Goal: Task Accomplishment & Management: Complete application form

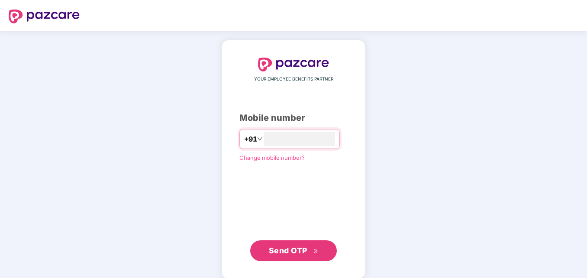
type input "**********"
click at [295, 250] on span "Send OTP" at bounding box center [288, 250] width 39 height 9
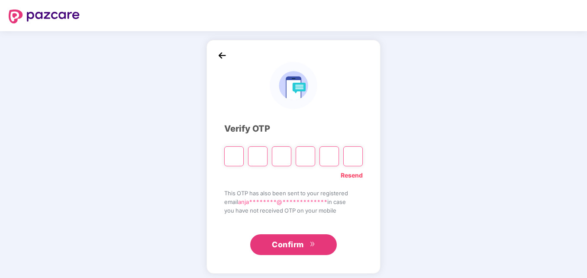
type input "*"
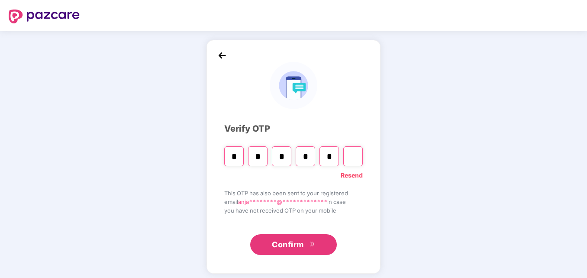
type input "*"
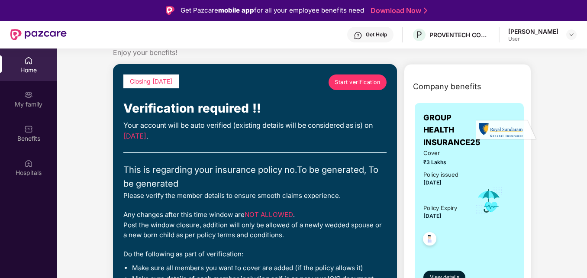
scroll to position [25, 0]
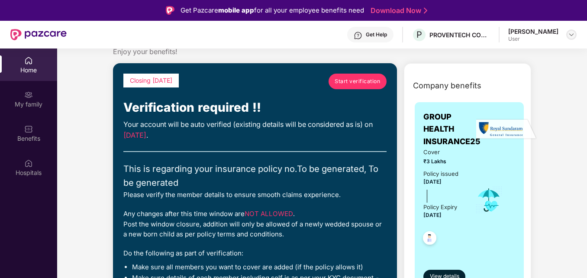
click at [574, 32] on img at bounding box center [571, 34] width 7 height 7
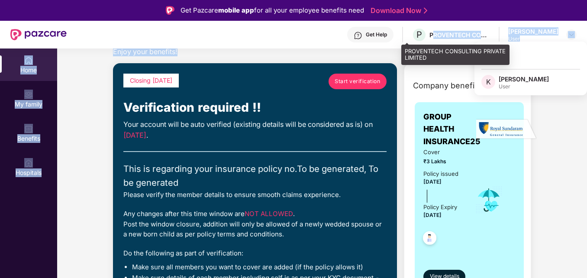
drag, startPoint x: 430, startPoint y: 49, endPoint x: 421, endPoint y: 43, distance: 11.2
click at [421, 43] on div "Get Pazcare mobile app for all your employee benefits need Download Now Get Hel…" at bounding box center [293, 163] width 587 height 327
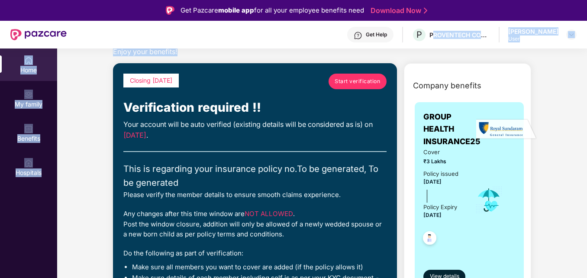
click at [421, 43] on div "Get Help P PROVENTECH CONSULTING PRIVATE LIMITED [PERSON_NAME] User" at bounding box center [322, 35] width 510 height 28
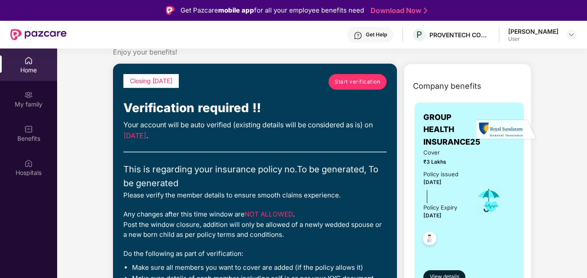
scroll to position [0, 0]
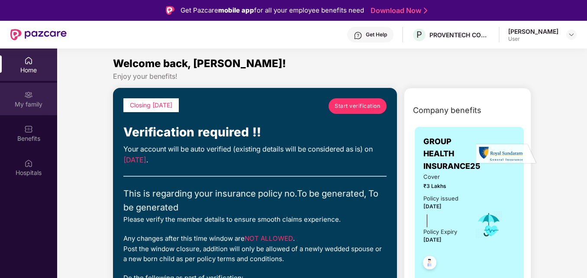
click at [26, 102] on div "My family" at bounding box center [28, 104] width 57 height 9
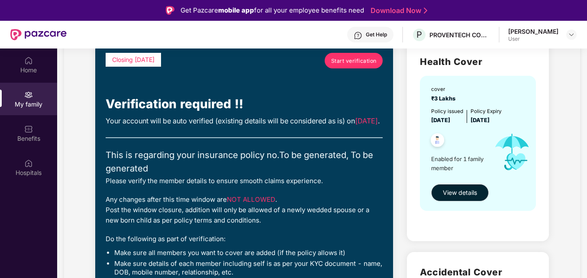
scroll to position [71, 0]
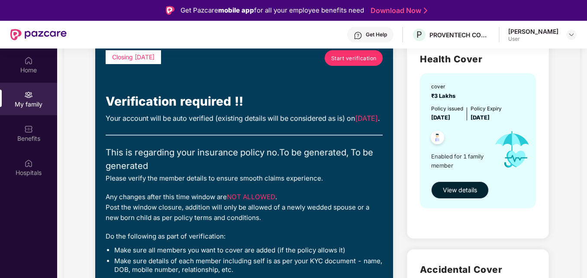
click at [465, 190] on span "View details" at bounding box center [460, 190] width 34 height 10
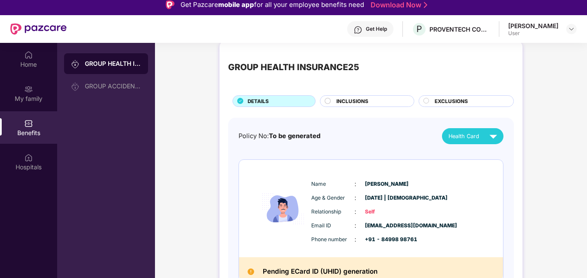
scroll to position [10, 0]
click at [367, 101] on span "INCLUSIONS" at bounding box center [353, 102] width 32 height 8
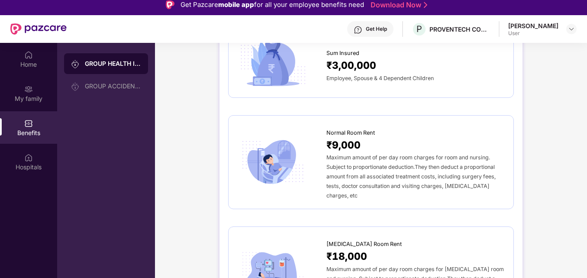
scroll to position [0, 0]
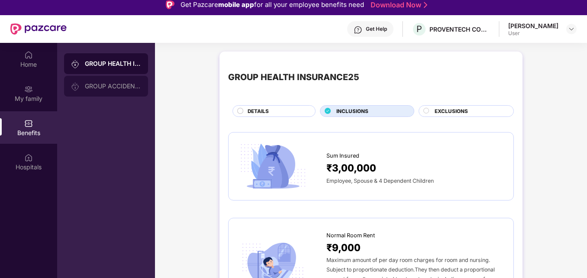
click at [112, 84] on div "GROUP ACCIDENTAL INSURANCE" at bounding box center [113, 86] width 56 height 7
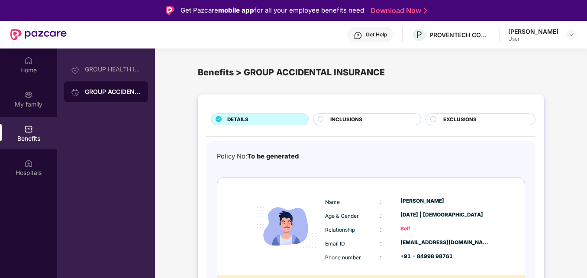
click at [367, 118] on div "INCLUSIONS" at bounding box center [371, 120] width 91 height 9
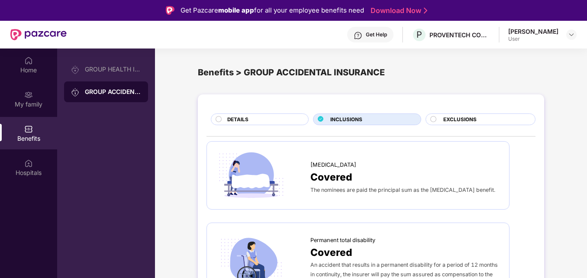
click at [249, 118] on div "DETAILS" at bounding box center [263, 120] width 81 height 9
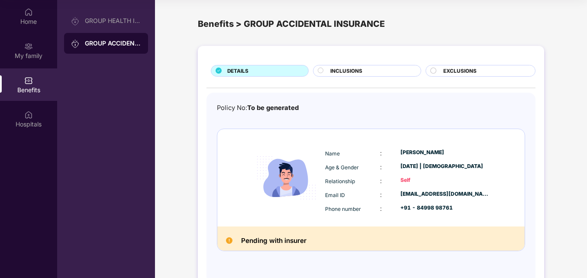
click at [343, 70] on span "INCLUSIONS" at bounding box center [346, 71] width 32 height 8
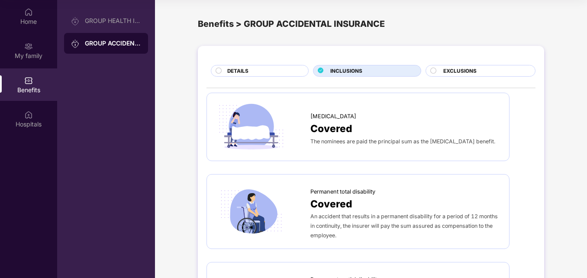
click at [254, 69] on div "DETAILS" at bounding box center [263, 71] width 81 height 9
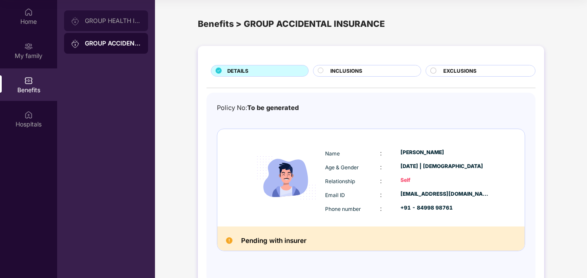
click at [112, 19] on div "GROUP HEALTH INSURANCE25" at bounding box center [113, 20] width 56 height 7
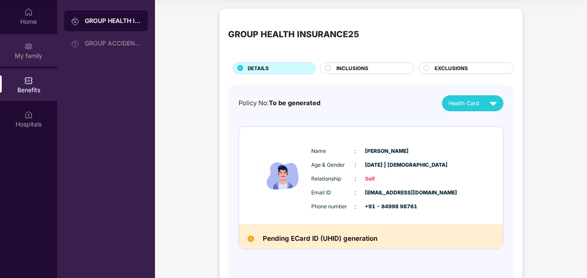
click at [28, 51] on div "My family" at bounding box center [28, 50] width 57 height 32
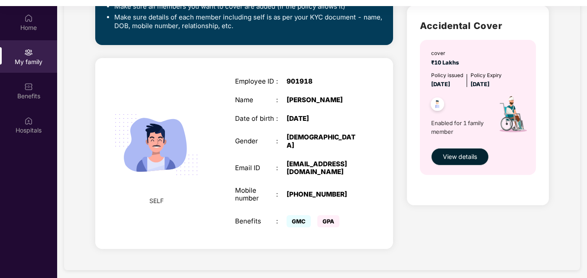
scroll to position [34, 0]
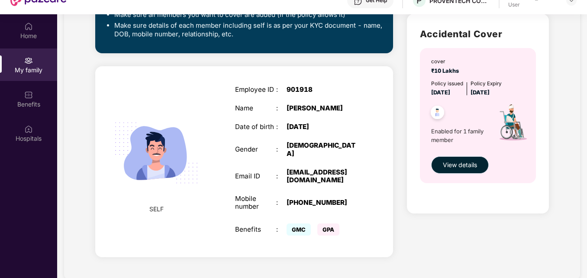
click at [460, 160] on span "View details" at bounding box center [460, 165] width 34 height 10
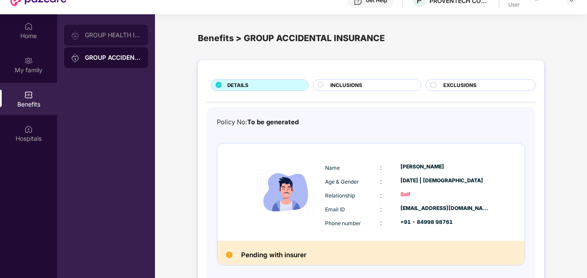
click at [109, 32] on div "GROUP HEALTH INSURANCE25" at bounding box center [113, 35] width 56 height 7
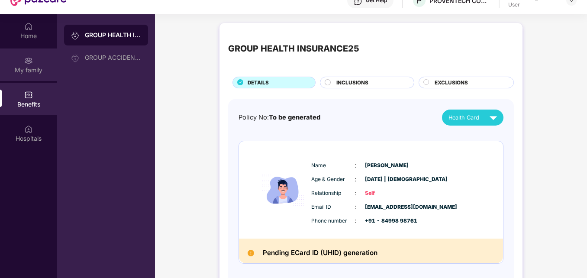
click at [22, 61] on div "My family" at bounding box center [28, 65] width 57 height 32
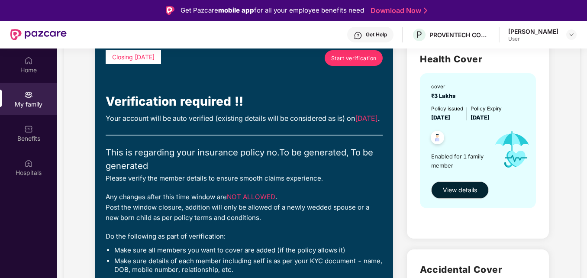
scroll to position [6, 0]
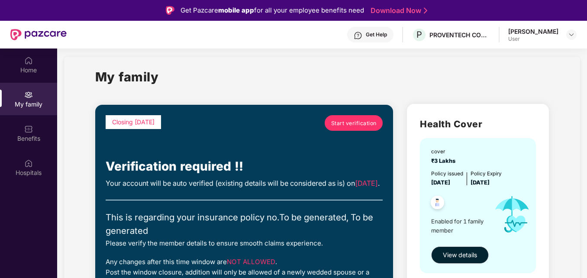
click at [360, 121] on span "Start verification" at bounding box center [353, 123] width 45 height 8
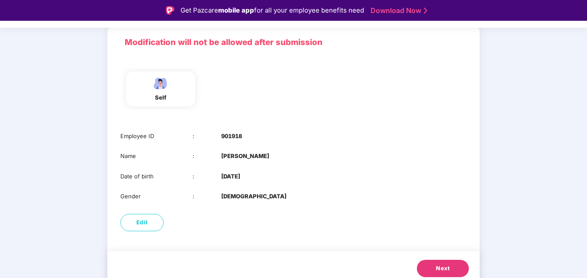
scroll to position [65, 0]
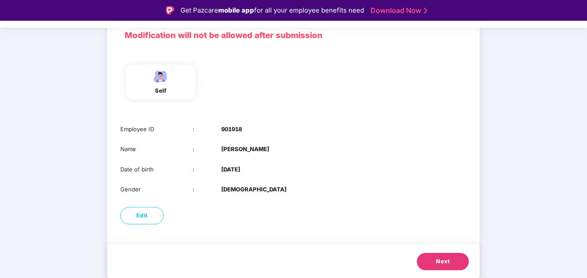
click at [450, 262] on button "Next" at bounding box center [443, 261] width 52 height 17
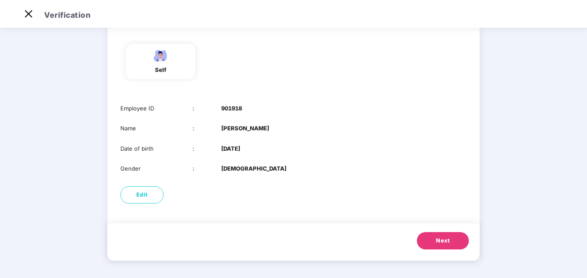
scroll to position [0, 0]
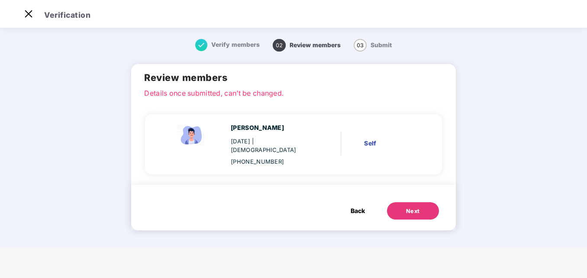
click at [409, 207] on div "Next" at bounding box center [413, 211] width 14 height 9
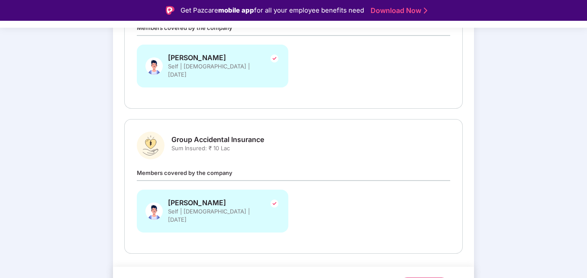
scroll to position [184, 0]
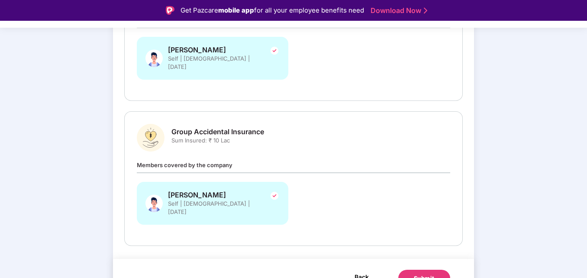
click at [356, 272] on span "Back" at bounding box center [362, 277] width 14 height 11
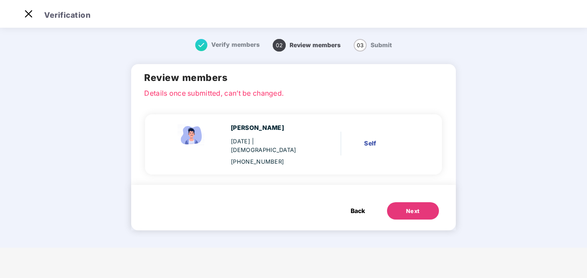
scroll to position [0, 0]
click at [359, 206] on span "Back" at bounding box center [358, 211] width 14 height 10
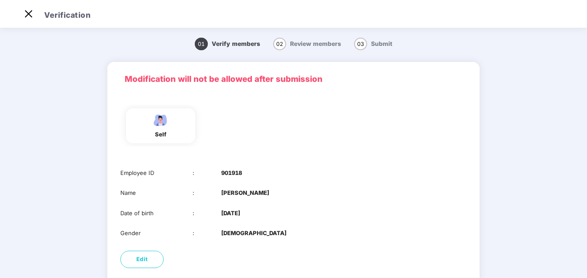
scroll to position [65, 0]
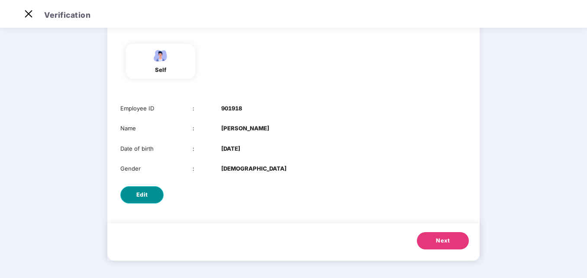
click at [133, 197] on button "Edit" at bounding box center [141, 194] width 43 height 17
select select "****"
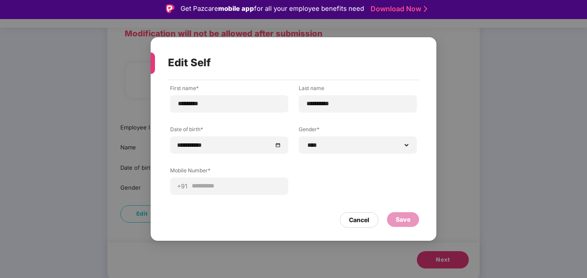
scroll to position [1, 0]
click at [355, 220] on div "Cancel" at bounding box center [359, 220] width 20 height 10
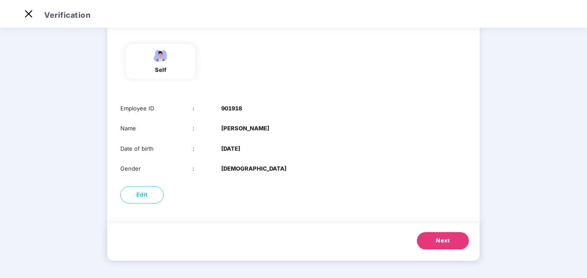
scroll to position [0, 0]
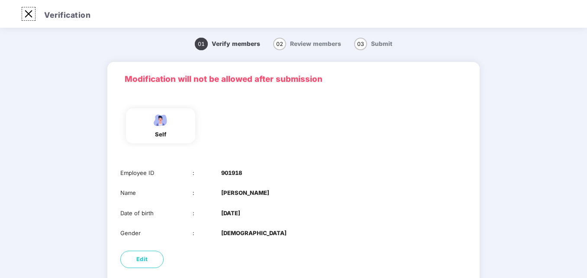
click at [31, 13] on img at bounding box center [29, 14] width 14 height 14
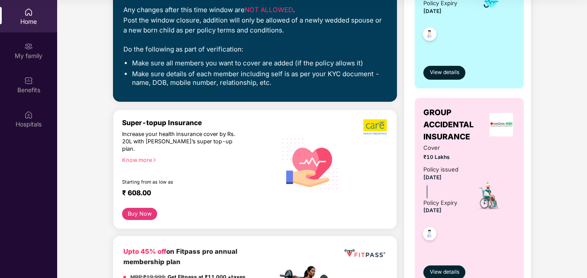
scroll to position [181, 0]
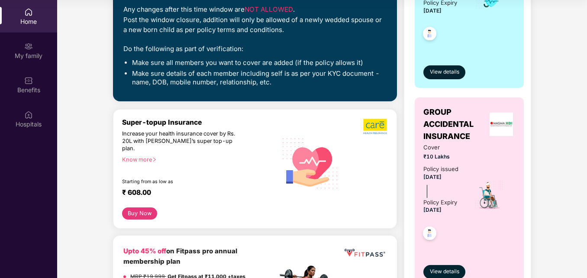
click at [146, 156] on div "Know more" at bounding box center [197, 159] width 150 height 6
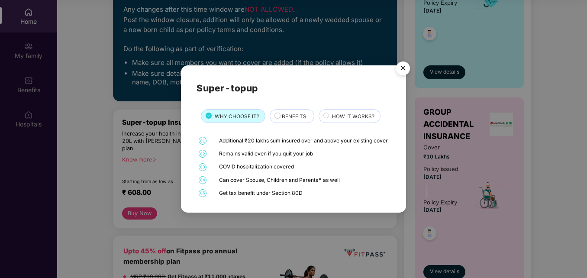
click at [291, 113] on span "BENEFITS" at bounding box center [294, 117] width 25 height 8
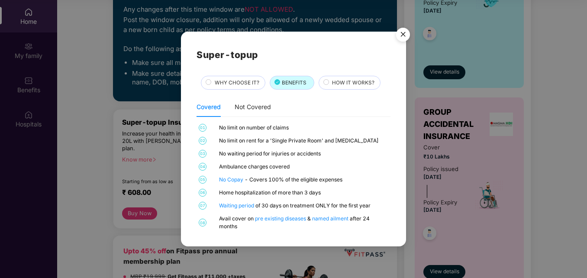
click at [347, 81] on span "HOW IT WORKS?" at bounding box center [353, 83] width 42 height 8
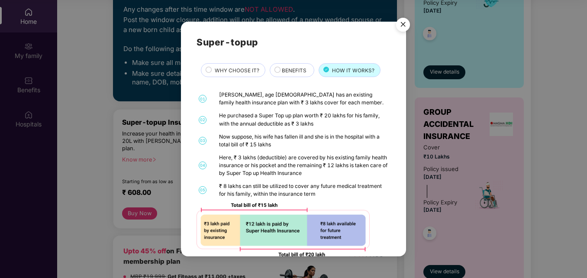
scroll to position [0, 0]
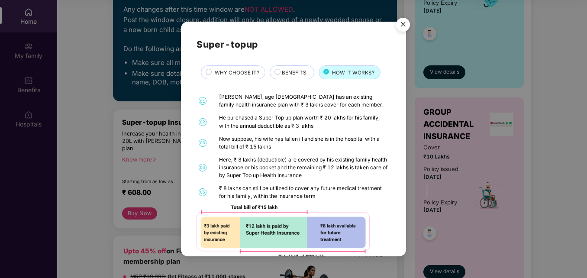
click at [233, 71] on span "WHY CHOOSE IT?" at bounding box center [237, 73] width 45 height 8
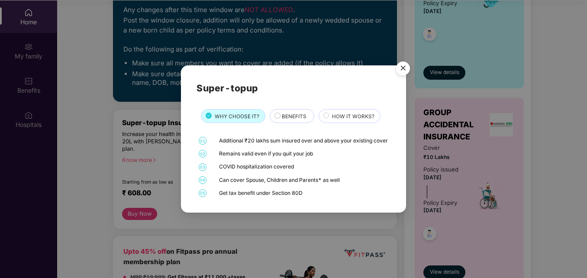
scroll to position [49, 0]
click at [405, 66] on img "Close" at bounding box center [403, 70] width 24 height 24
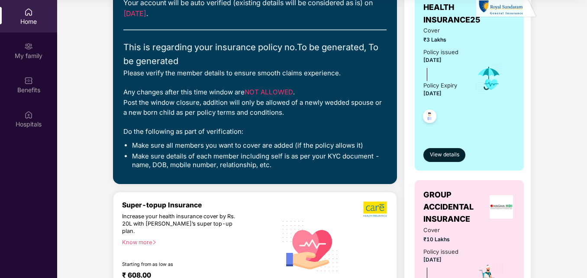
scroll to position [0, 0]
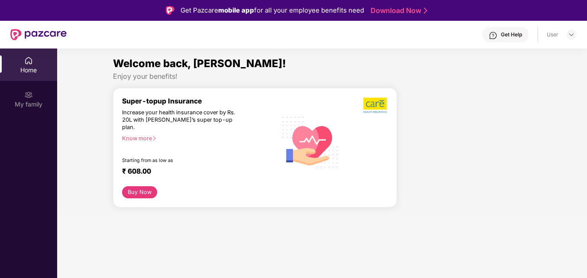
scroll to position [49, 0]
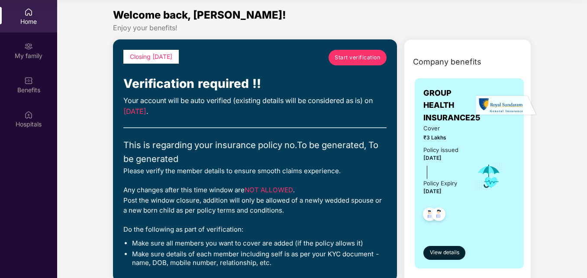
click at [358, 54] on span "Start verification" at bounding box center [357, 57] width 45 height 8
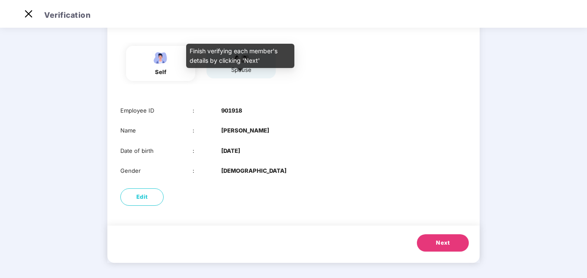
scroll to position [64, 0]
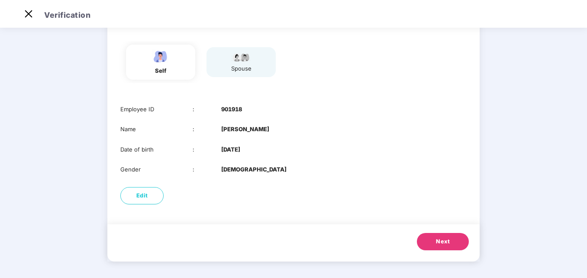
click at [441, 239] on span "Next" at bounding box center [443, 241] width 14 height 9
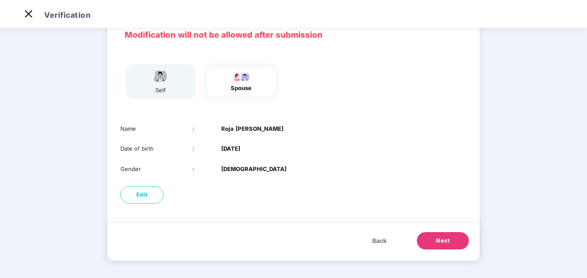
scroll to position [44, 0]
click at [147, 191] on span "Edit" at bounding box center [142, 195] width 12 height 9
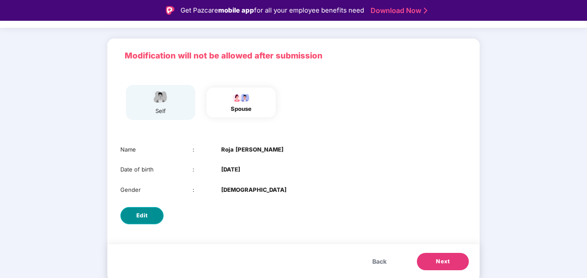
select select "******"
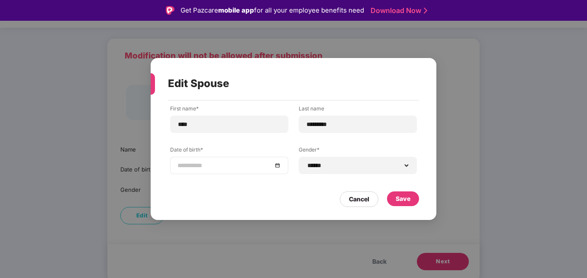
click at [183, 167] on input at bounding box center [225, 166] width 95 height 10
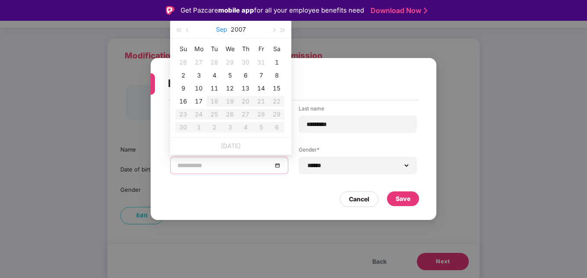
type input "**********"
click at [237, 29] on button "2007" at bounding box center [238, 29] width 15 height 17
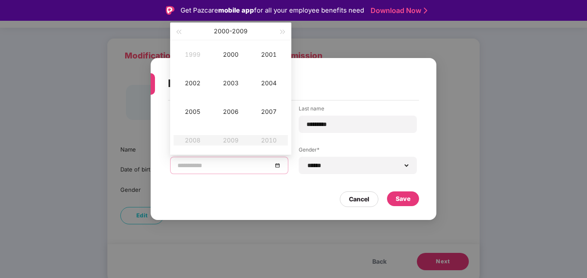
type input "**********"
click at [180, 36] on button "button" at bounding box center [179, 31] width 10 height 17
type input "**********"
click at [230, 54] on div "1990" at bounding box center [231, 54] width 26 height 10
type input "**********"
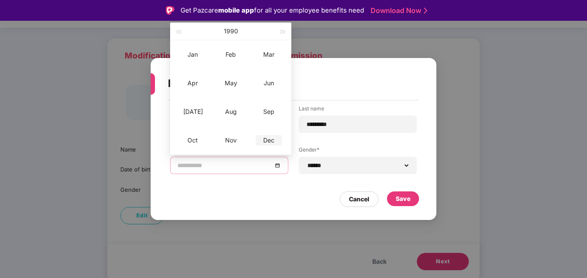
click at [262, 137] on div "Dec" at bounding box center [269, 140] width 26 height 10
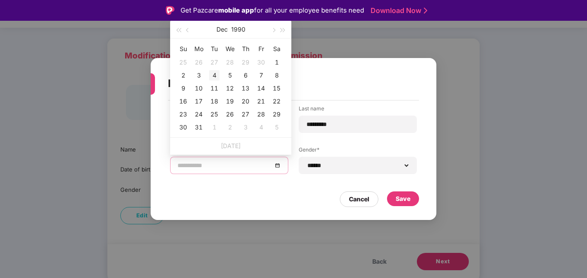
type input "**********"
click at [214, 73] on div "4" at bounding box center [214, 75] width 10 height 10
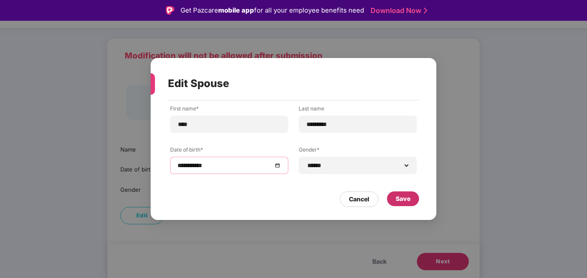
click at [411, 201] on div "Save" at bounding box center [403, 198] width 32 height 15
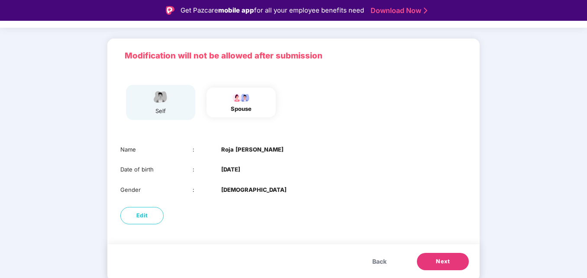
click at [450, 260] on button "Next" at bounding box center [443, 261] width 52 height 17
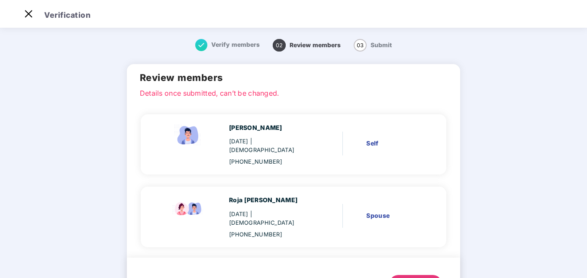
scroll to position [25, 0]
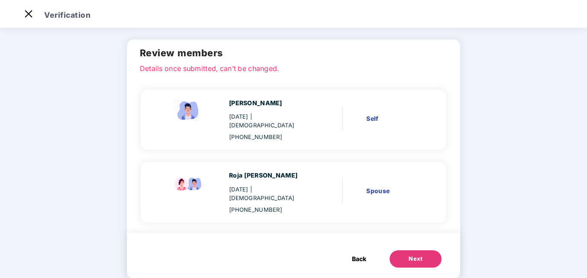
click at [414, 255] on div "Next" at bounding box center [416, 259] width 14 height 9
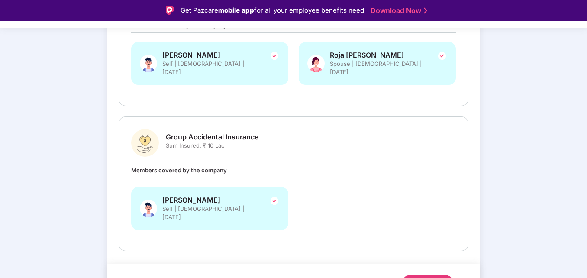
scroll to position [184, 0]
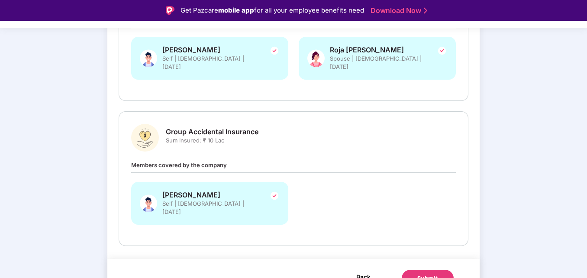
click at [363, 272] on span "Back" at bounding box center [363, 277] width 14 height 11
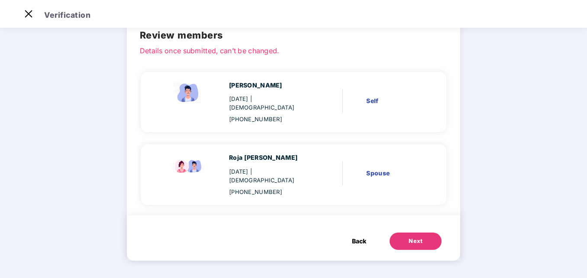
scroll to position [0, 0]
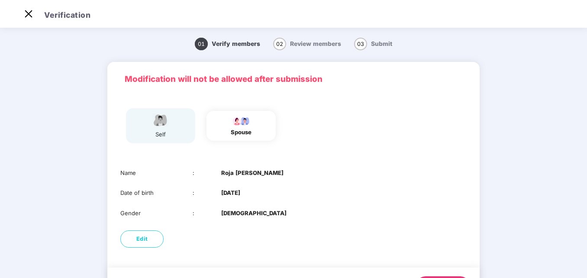
scroll to position [44, 0]
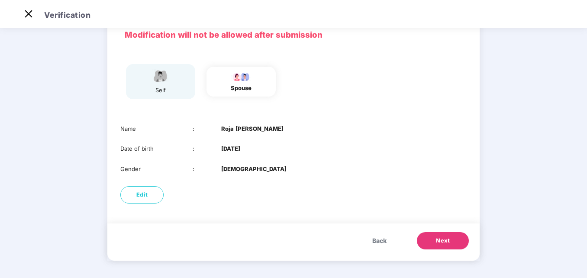
click at [375, 239] on span "Back" at bounding box center [379, 241] width 14 height 10
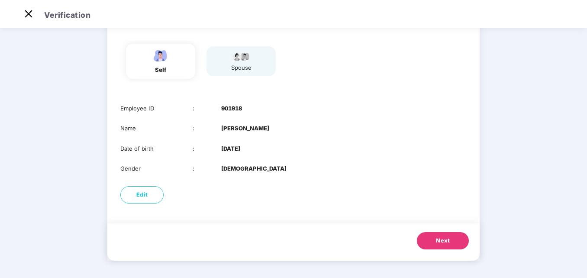
scroll to position [0, 0]
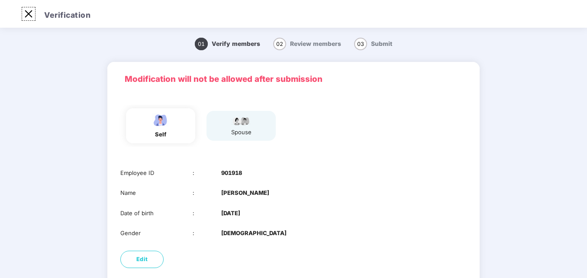
click at [27, 13] on img at bounding box center [29, 14] width 14 height 14
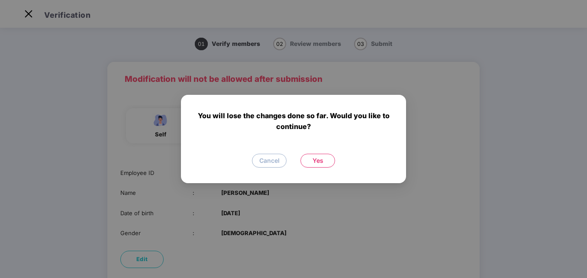
click at [319, 159] on span "Yes" at bounding box center [318, 161] width 11 height 10
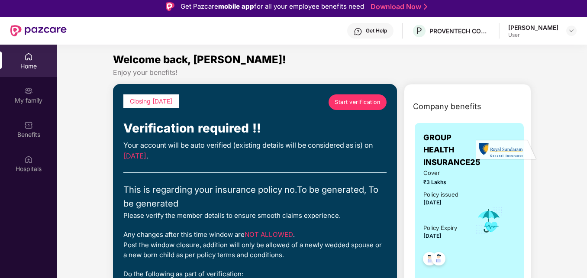
scroll to position [3, 0]
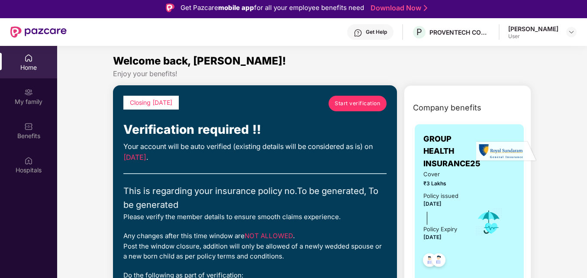
click at [357, 104] on span "Start verification" at bounding box center [357, 103] width 45 height 8
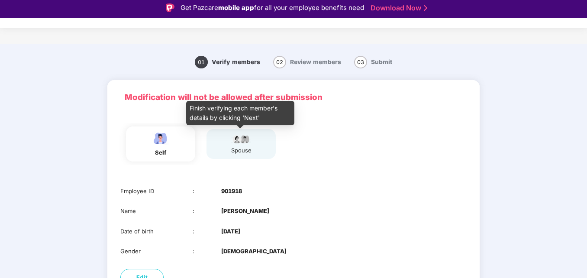
scroll to position [65, 0]
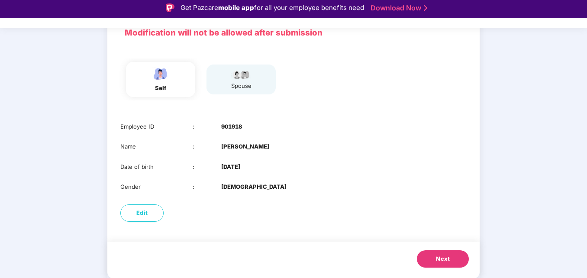
click at [439, 257] on span "Next" at bounding box center [443, 259] width 14 height 9
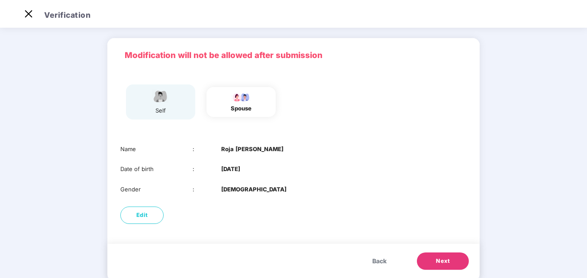
scroll to position [44, 0]
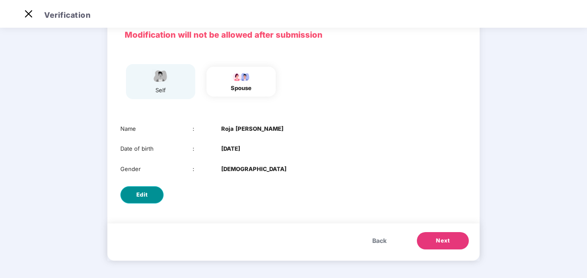
click at [142, 191] on span "Edit" at bounding box center [142, 195] width 12 height 9
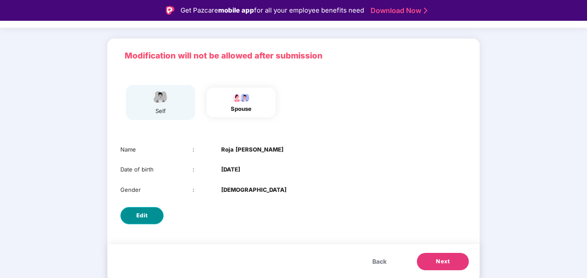
select select "******"
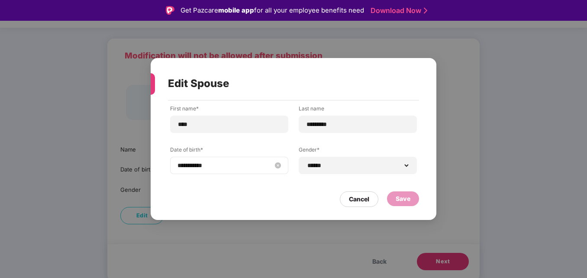
click at [275, 166] on div "**********" at bounding box center [230, 166] width 104 height 10
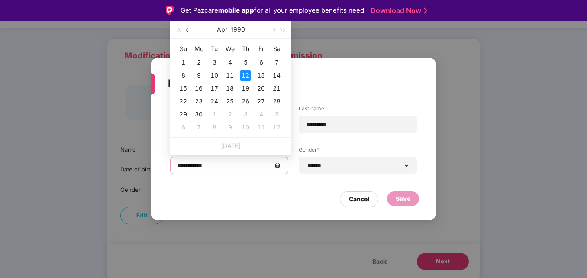
click at [188, 29] on span "button" at bounding box center [188, 30] width 4 height 4
click at [274, 31] on span "button" at bounding box center [273, 30] width 4 height 4
click at [187, 30] on span "button" at bounding box center [188, 30] width 4 height 4
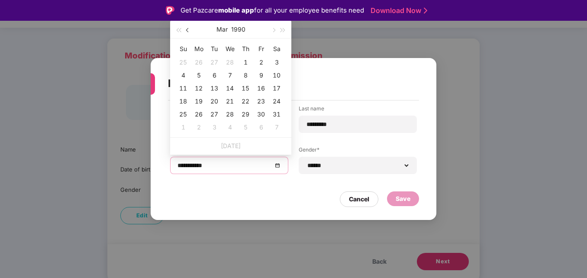
click at [187, 30] on span "button" at bounding box center [188, 30] width 4 height 4
click at [274, 30] on span "button" at bounding box center [273, 30] width 4 height 4
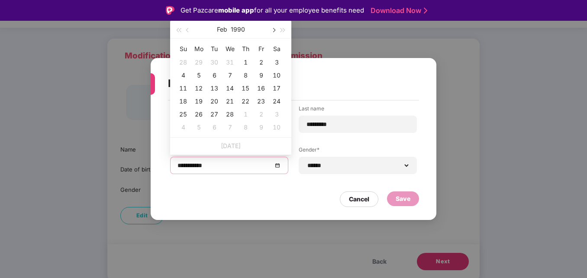
click at [274, 30] on span "button" at bounding box center [273, 30] width 4 height 4
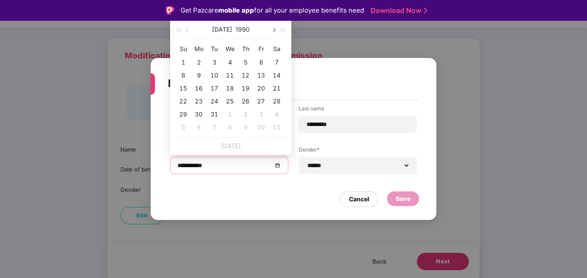
click at [274, 30] on span "button" at bounding box center [273, 30] width 4 height 4
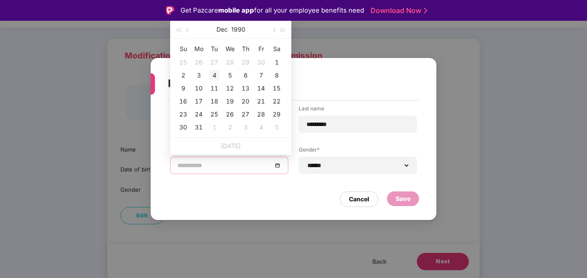
type input "**********"
click at [214, 75] on div "4" at bounding box center [214, 75] width 10 height 10
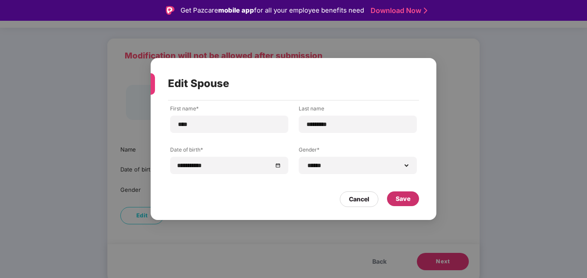
click at [405, 200] on div "Save" at bounding box center [403, 199] width 15 height 10
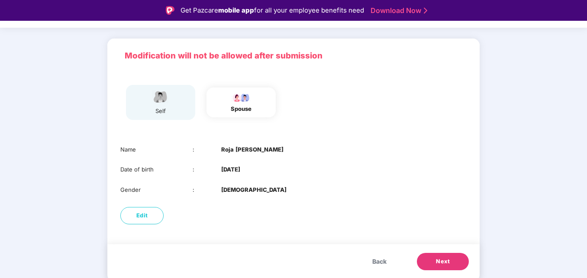
scroll to position [21, 0]
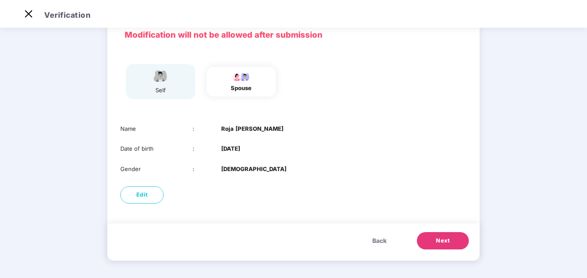
click at [440, 240] on span "Next" at bounding box center [443, 240] width 14 height 9
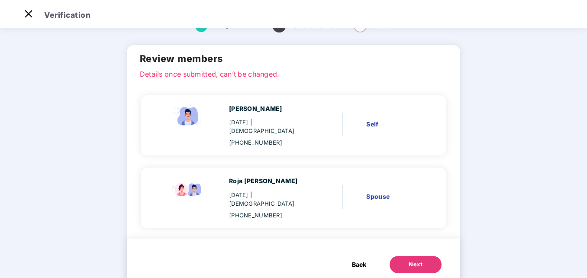
scroll to position [25, 0]
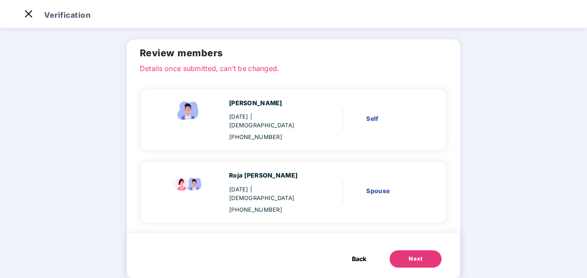
click at [362, 254] on span "Back" at bounding box center [359, 259] width 14 height 10
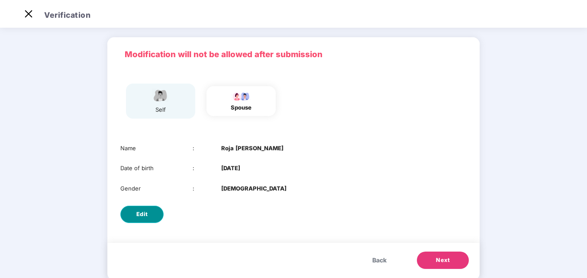
click at [136, 216] on span "Edit" at bounding box center [142, 214] width 12 height 9
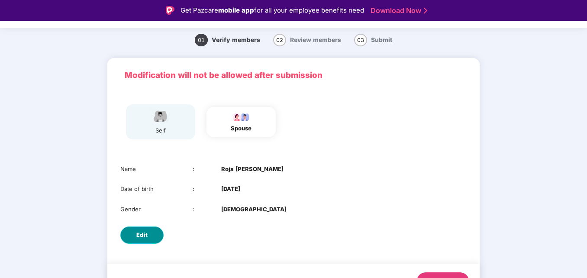
select select "******"
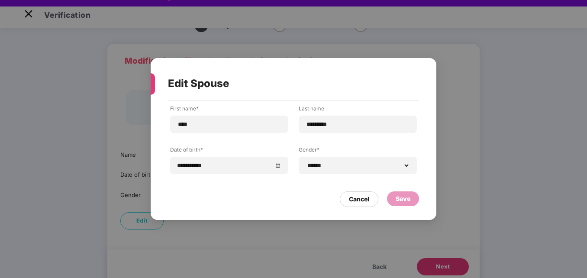
scroll to position [13, 0]
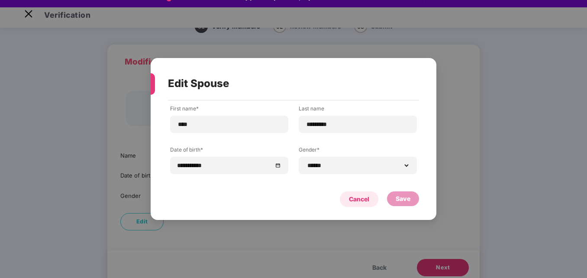
click at [358, 199] on div "Cancel" at bounding box center [359, 199] width 20 height 10
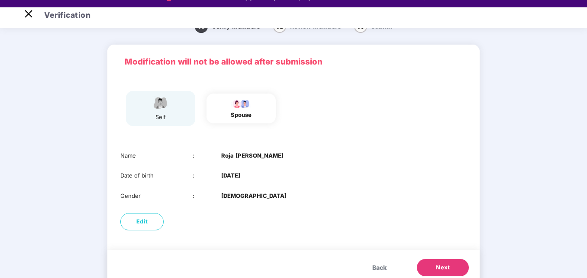
scroll to position [44, 0]
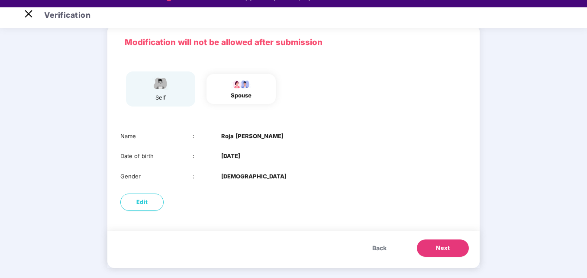
click at [440, 247] on span "Next" at bounding box center [443, 248] width 14 height 9
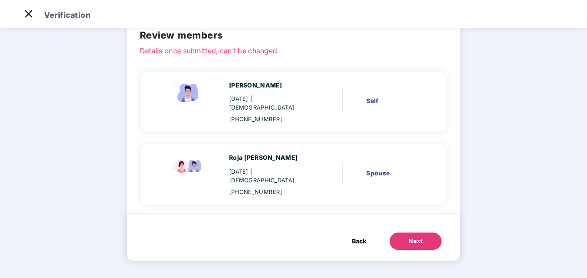
scroll to position [0, 0]
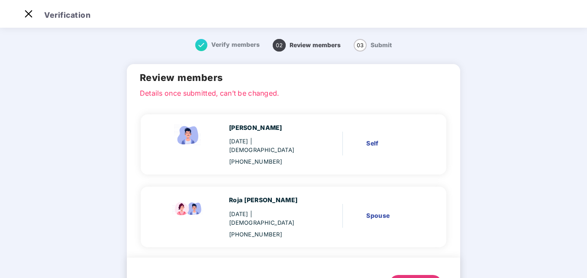
click at [263, 230] on div "+918499898761" at bounding box center [270, 234] width 82 height 9
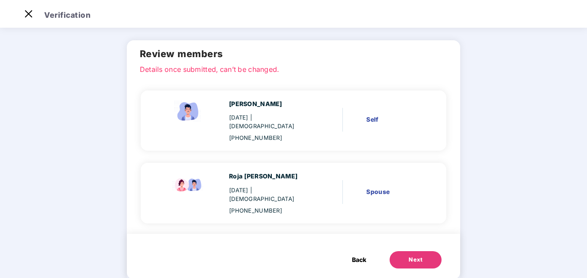
scroll to position [25, 0]
click at [409, 255] on div "Next" at bounding box center [416, 259] width 14 height 9
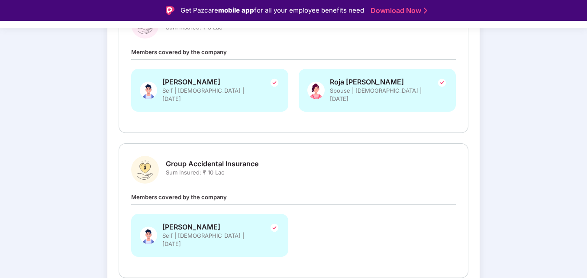
scroll to position [184, 0]
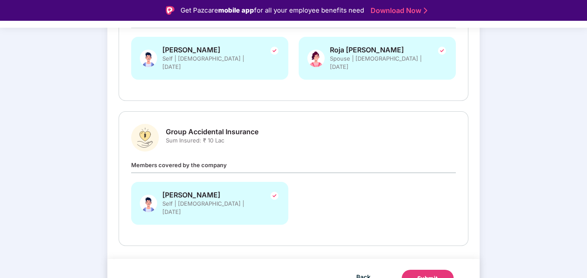
click at [425, 274] on div "Submit" at bounding box center [427, 278] width 21 height 9
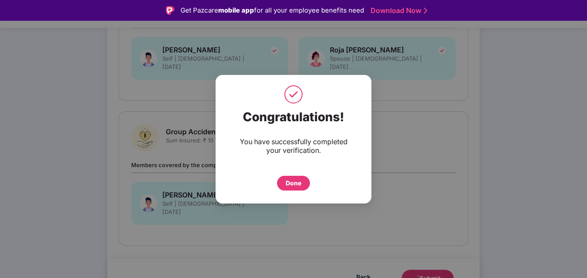
click at [295, 184] on div "Done" at bounding box center [294, 183] width 16 height 10
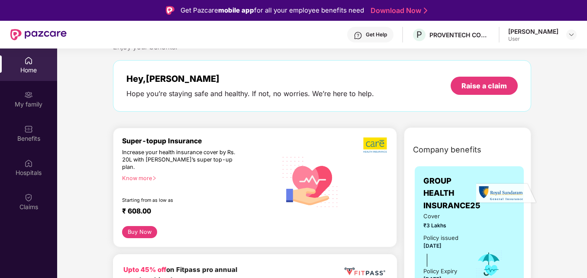
scroll to position [82, 0]
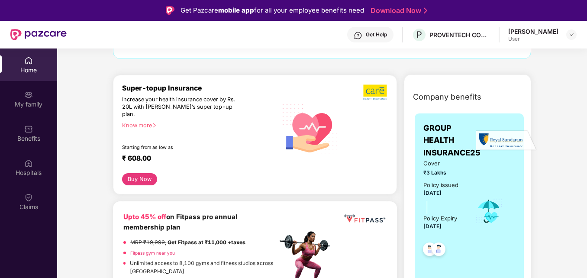
click at [151, 122] on div "Know more" at bounding box center [197, 125] width 150 height 6
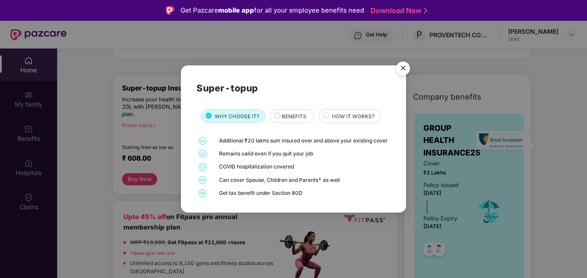
click at [295, 113] on span "BENEFITS" at bounding box center [294, 117] width 25 height 8
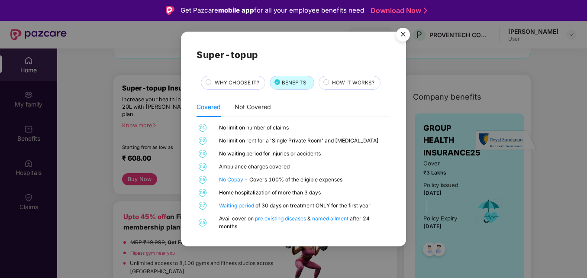
click at [401, 36] on img "Close" at bounding box center [403, 36] width 24 height 24
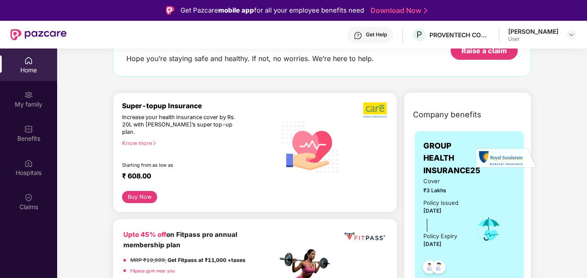
scroll to position [86, 0]
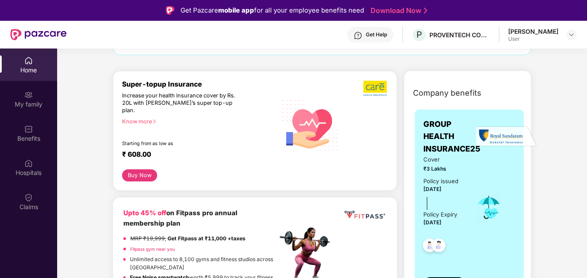
click at [138, 169] on button "Buy Now" at bounding box center [139, 175] width 35 height 13
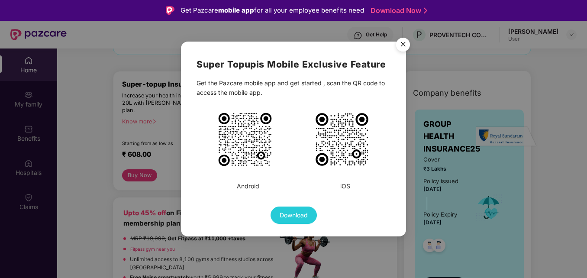
click at [405, 44] on img "Close" at bounding box center [403, 46] width 24 height 24
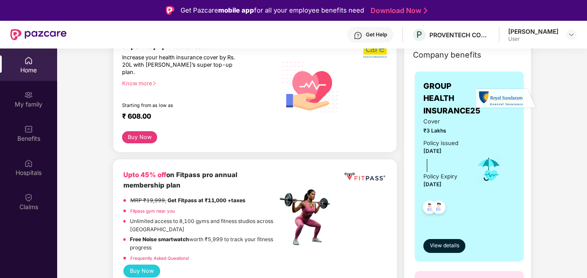
scroll to position [125, 0]
click at [190, 184] on div "Upto 45% off on Fitpass pro annual membership plan MRP ₹19,999, Get Fitpass at …" at bounding box center [199, 216] width 153 height 95
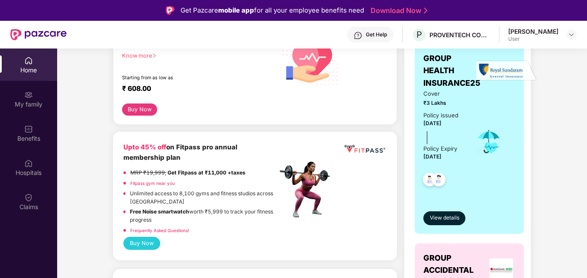
scroll to position [156, 0]
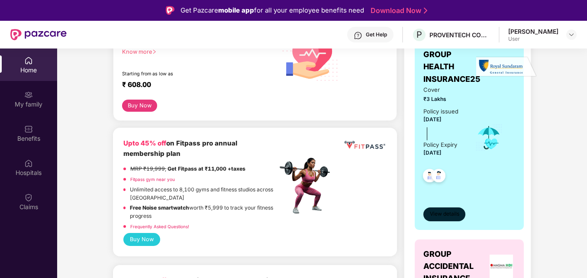
click at [447, 213] on span "View details" at bounding box center [444, 214] width 29 height 8
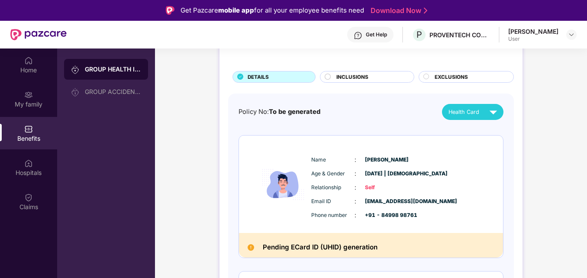
scroll to position [47, 0]
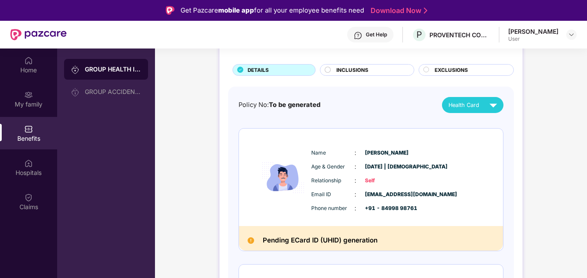
click at [359, 66] on div "INCLUSIONS" at bounding box center [367, 70] width 94 height 12
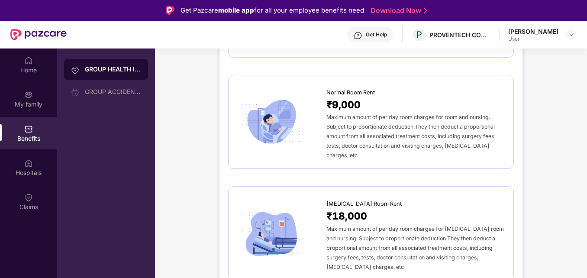
scroll to position [0, 0]
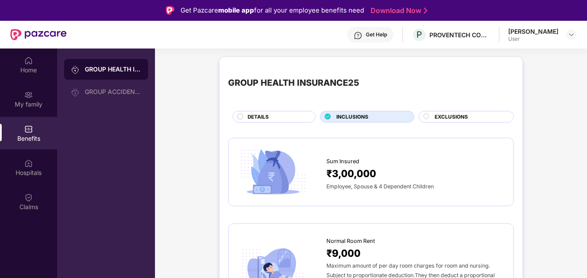
click at [447, 116] on span "EXCLUSIONS" at bounding box center [451, 117] width 33 height 8
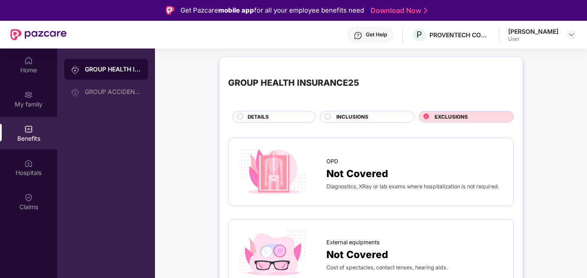
click at [270, 116] on div "DETAILS" at bounding box center [277, 117] width 68 height 9
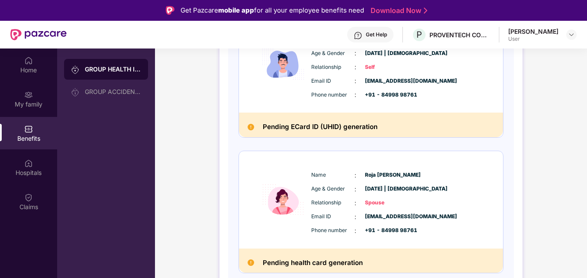
scroll to position [161, 0]
